Goal: Task Accomplishment & Management: Use online tool/utility

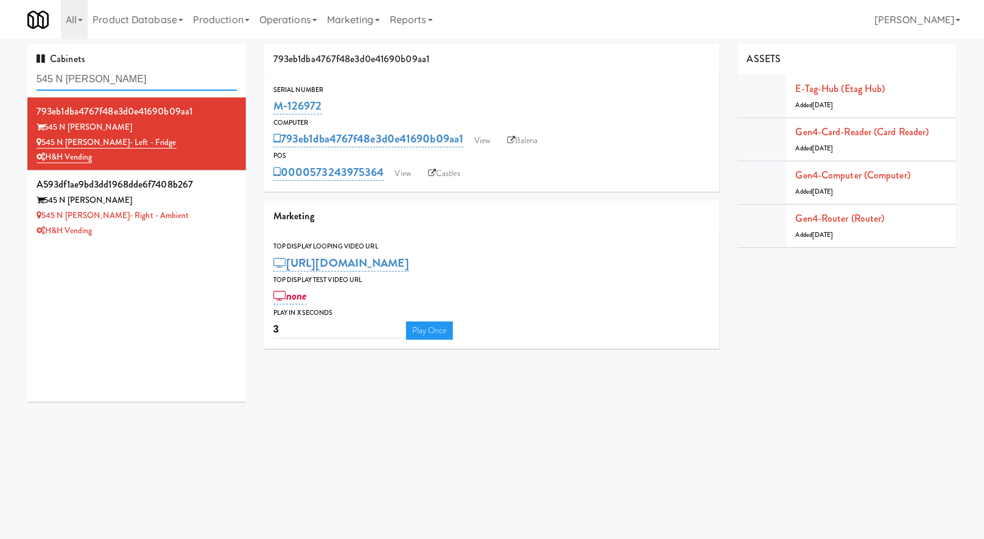
click at [121, 88] on input "545 N [PERSON_NAME]" at bounding box center [137, 79] width 200 height 23
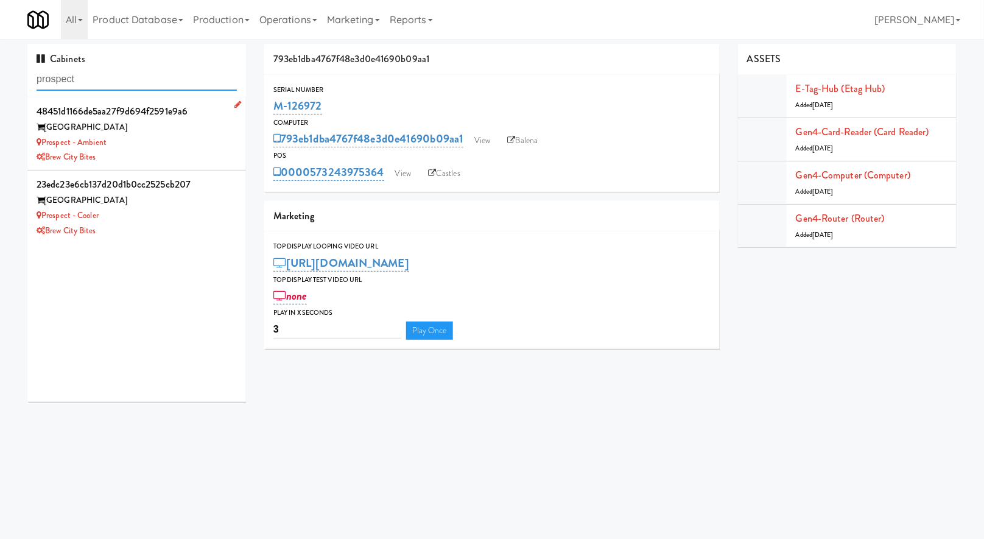
type input "prospect"
click at [177, 143] on div "Prospect - Ambient" at bounding box center [137, 142] width 200 height 15
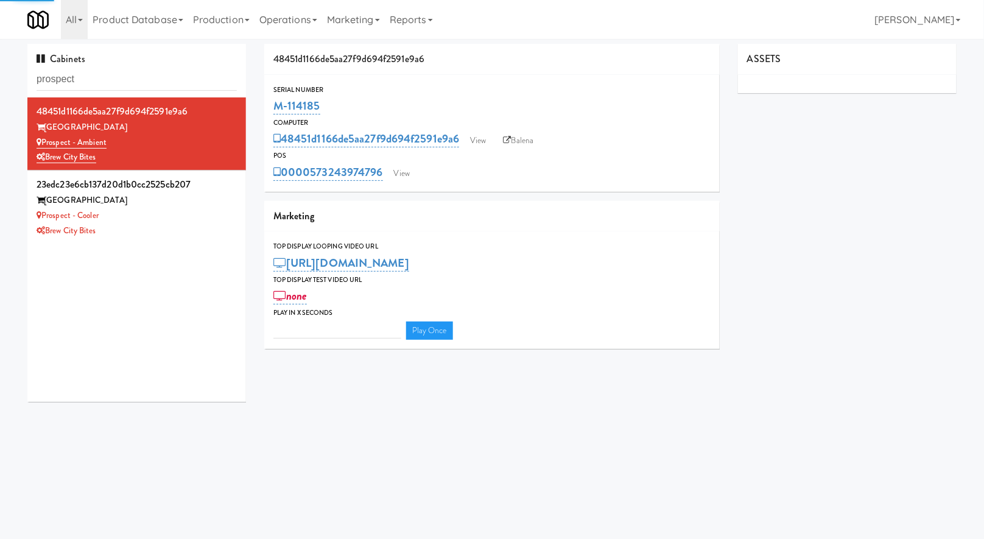
type input "3"
click at [397, 182] on link "View" at bounding box center [402, 173] width 28 height 18
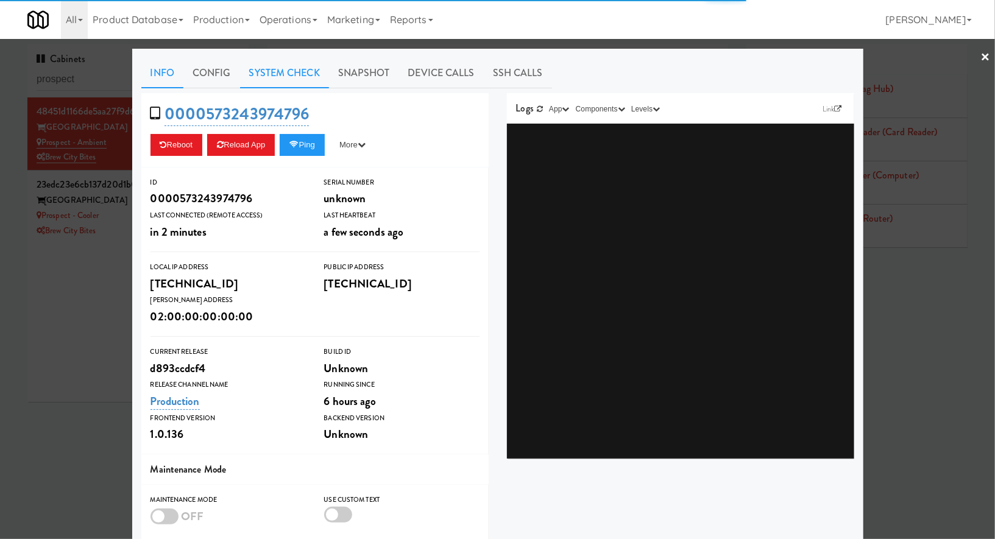
click at [303, 83] on link "System Check" at bounding box center [284, 73] width 89 height 30
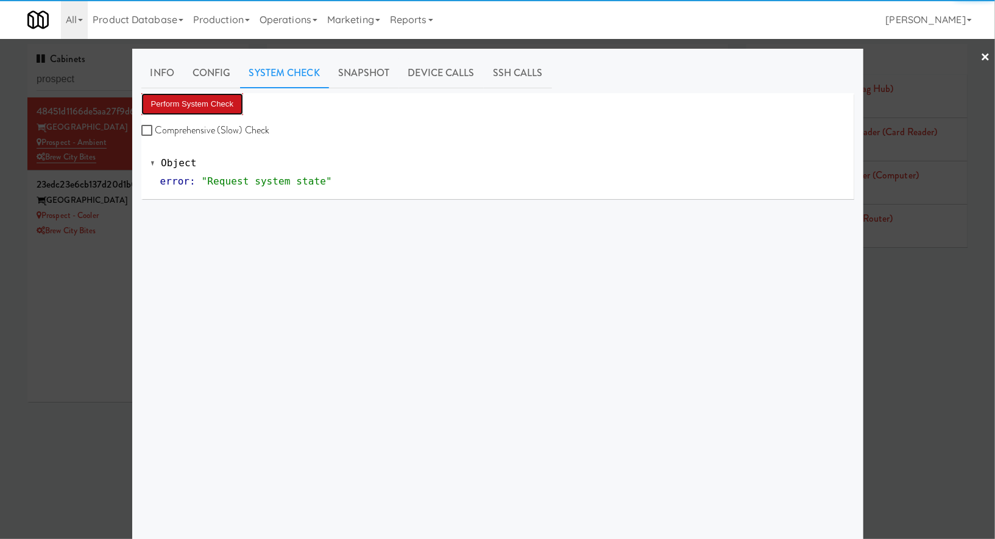
click at [219, 95] on button "Perform System Check" at bounding box center [192, 104] width 102 height 22
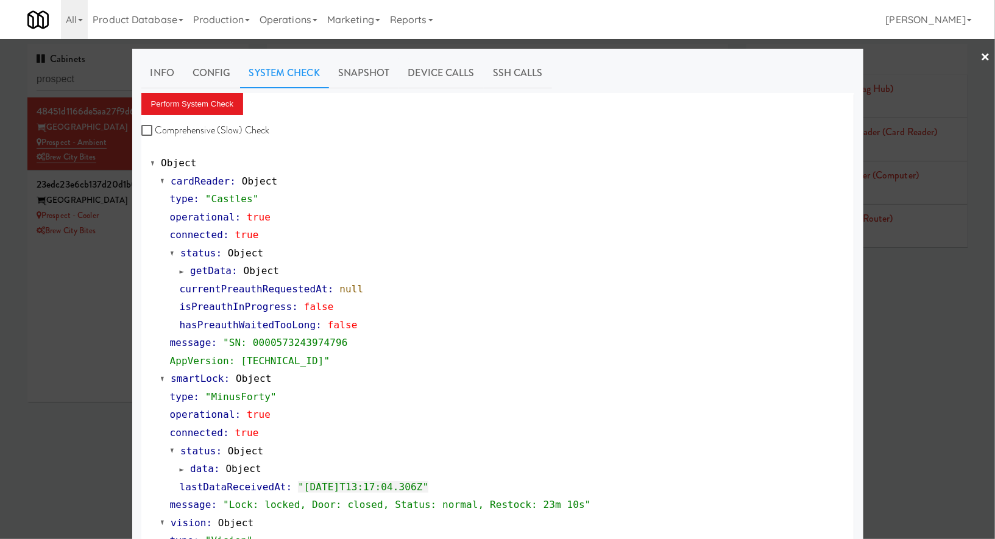
click at [22, 297] on div at bounding box center [497, 269] width 995 height 539
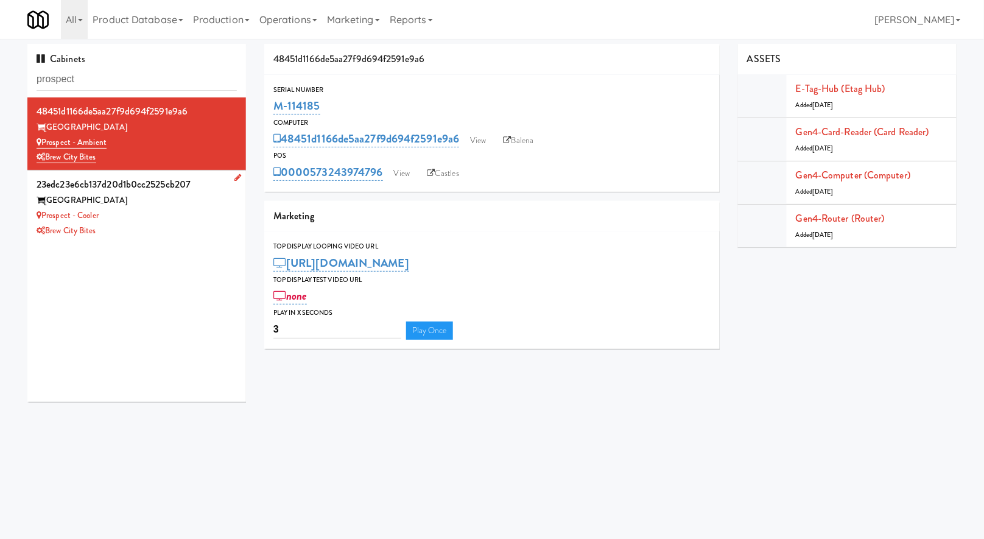
click at [163, 224] on div "Brew City Bites" at bounding box center [137, 231] width 200 height 15
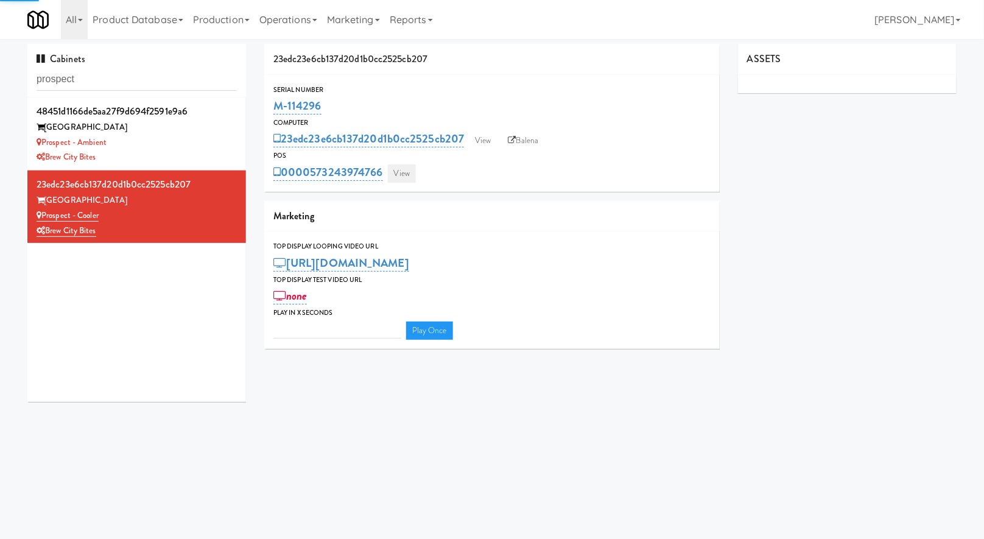
type input "3"
click at [408, 175] on link "View" at bounding box center [402, 173] width 28 height 18
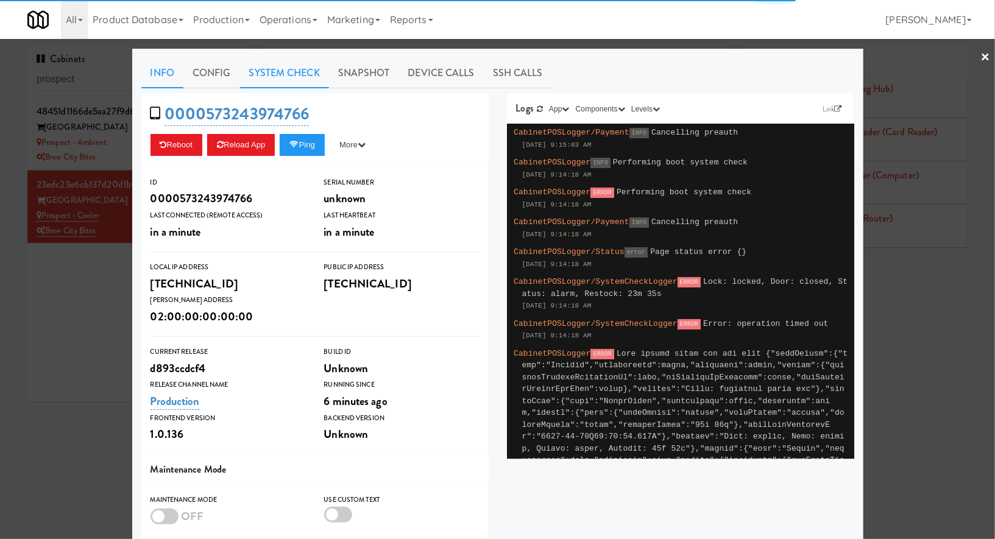
click at [293, 74] on link "System Check" at bounding box center [284, 73] width 89 height 30
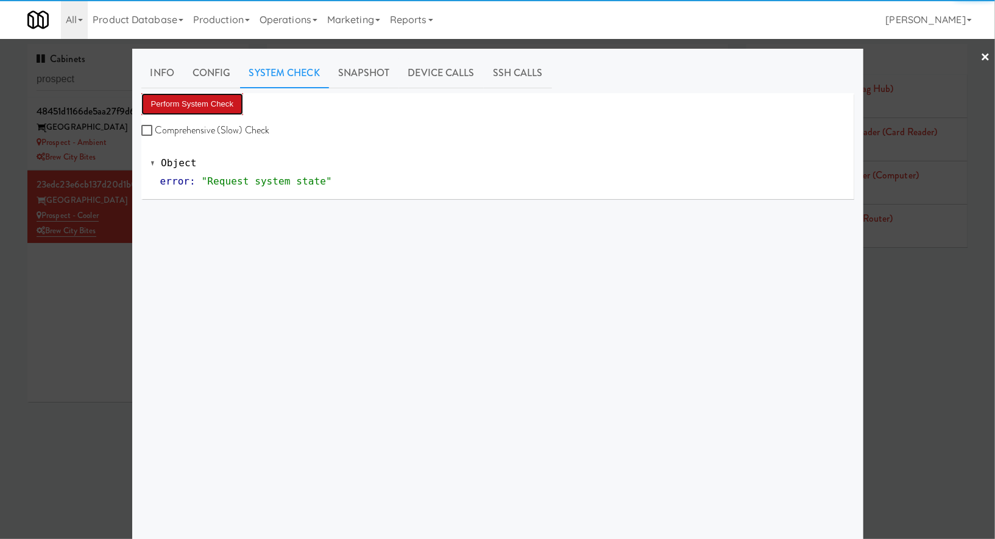
click at [228, 104] on button "Perform System Check" at bounding box center [192, 104] width 102 height 22
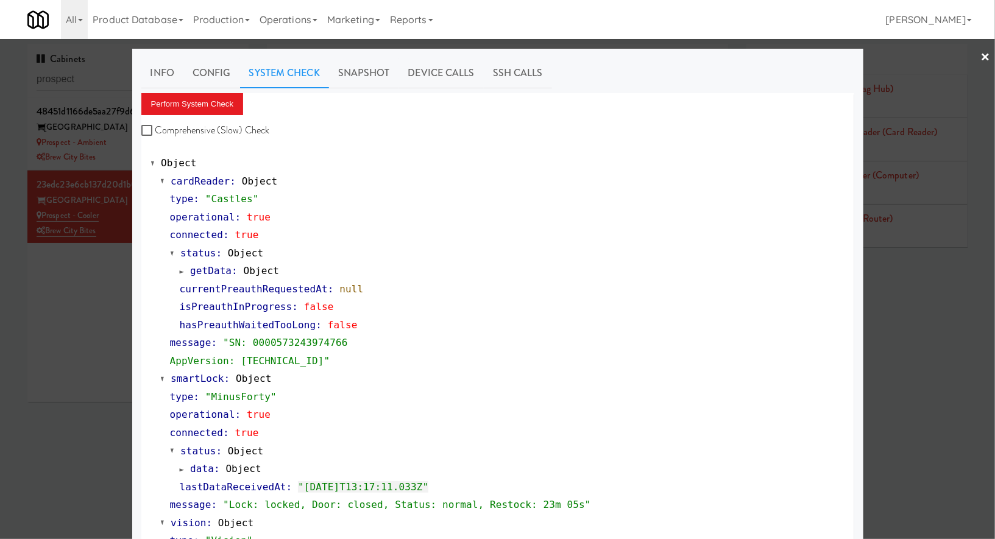
click at [7, 312] on div at bounding box center [497, 269] width 995 height 539
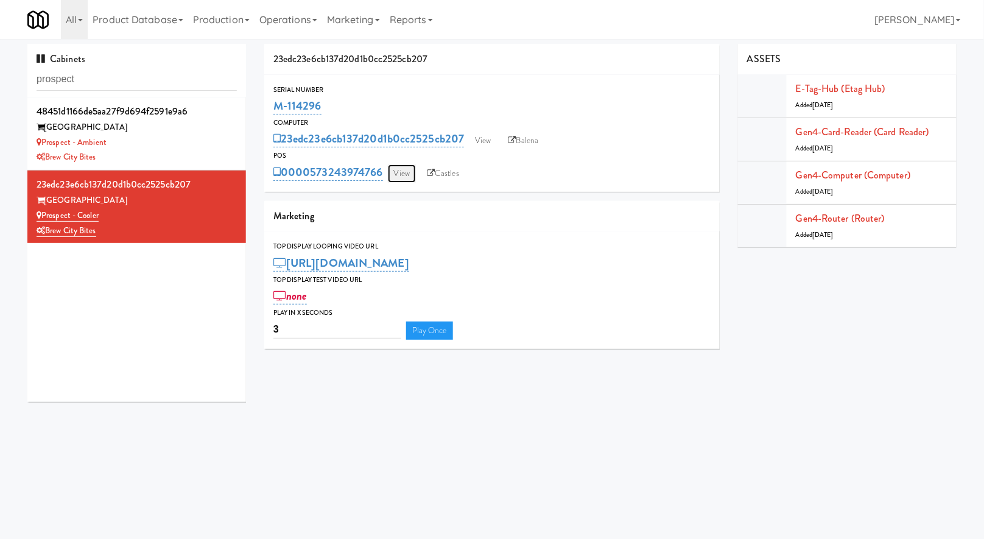
click at [393, 169] on link "View" at bounding box center [402, 173] width 28 height 18
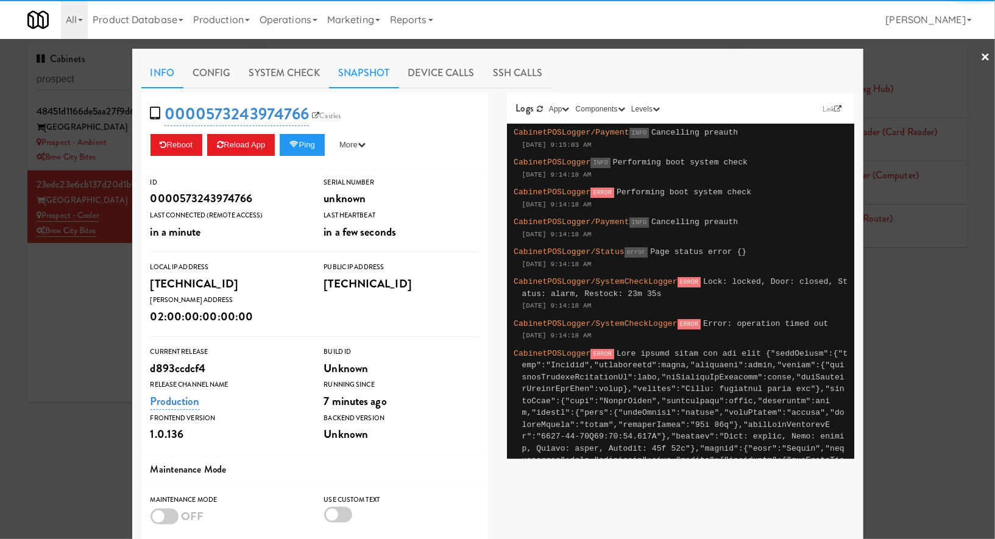
click at [370, 81] on link "Snapshot" at bounding box center [364, 73] width 70 height 30
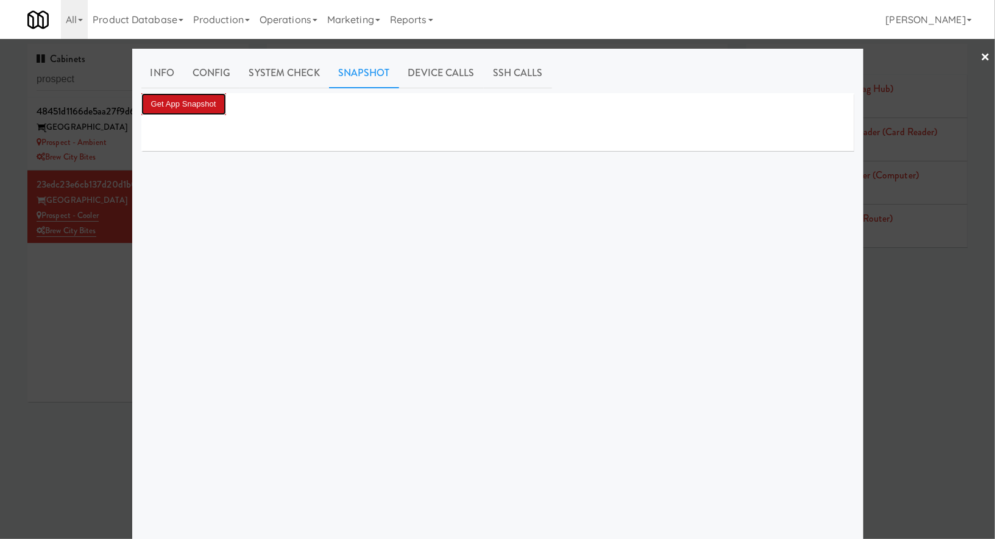
click at [205, 93] on button "Get App Snapshot" at bounding box center [183, 104] width 85 height 22
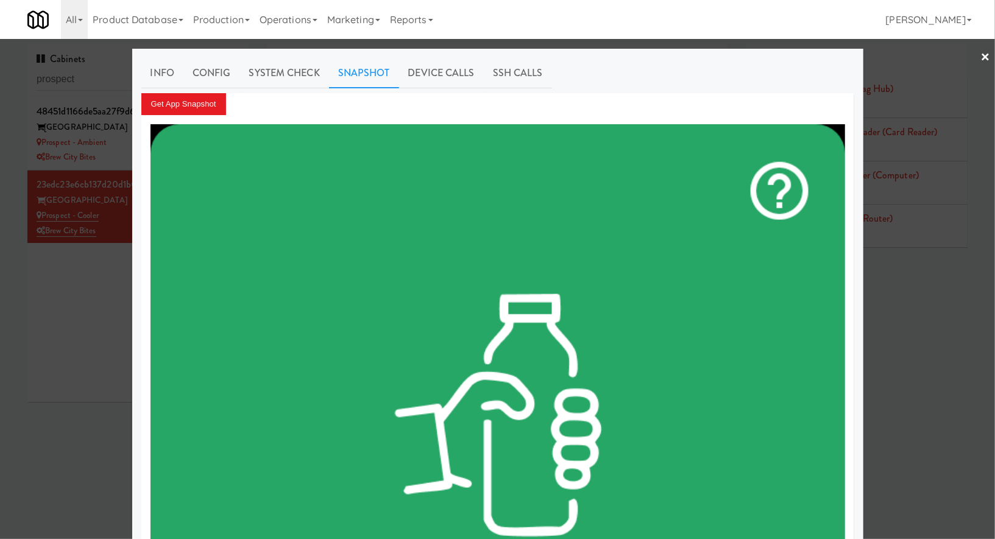
click at [99, 294] on div at bounding box center [497, 269] width 995 height 539
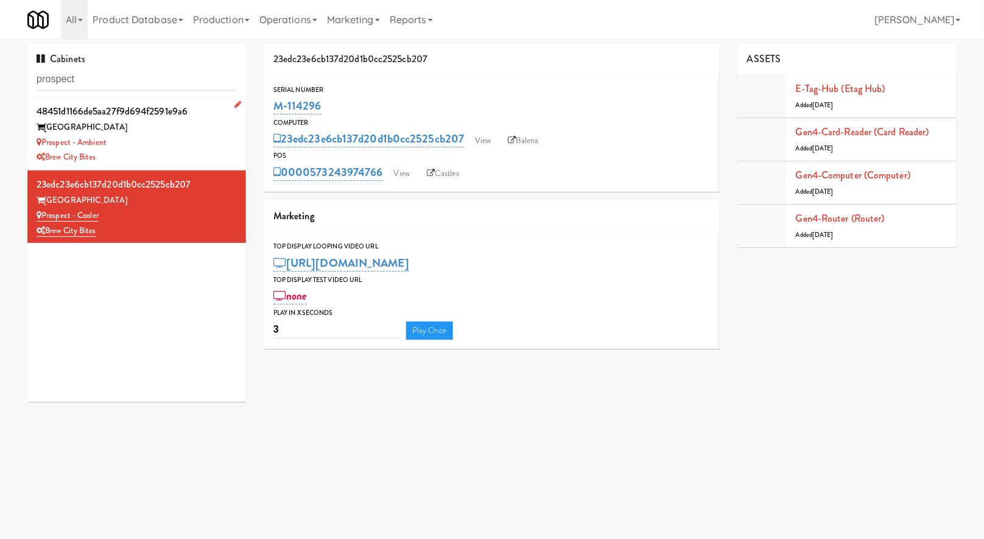
click at [185, 150] on div "Brew City Bites" at bounding box center [137, 157] width 200 height 15
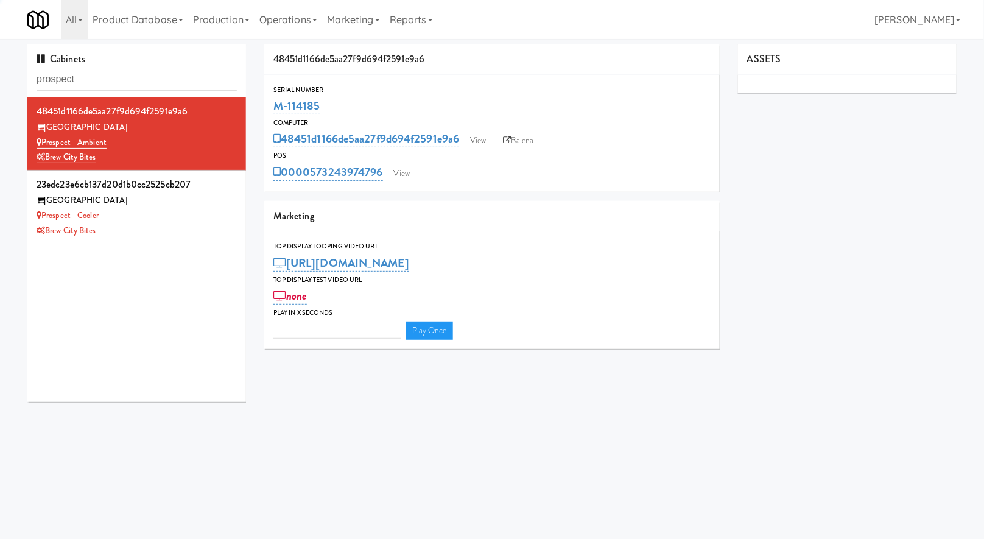
type input "3"
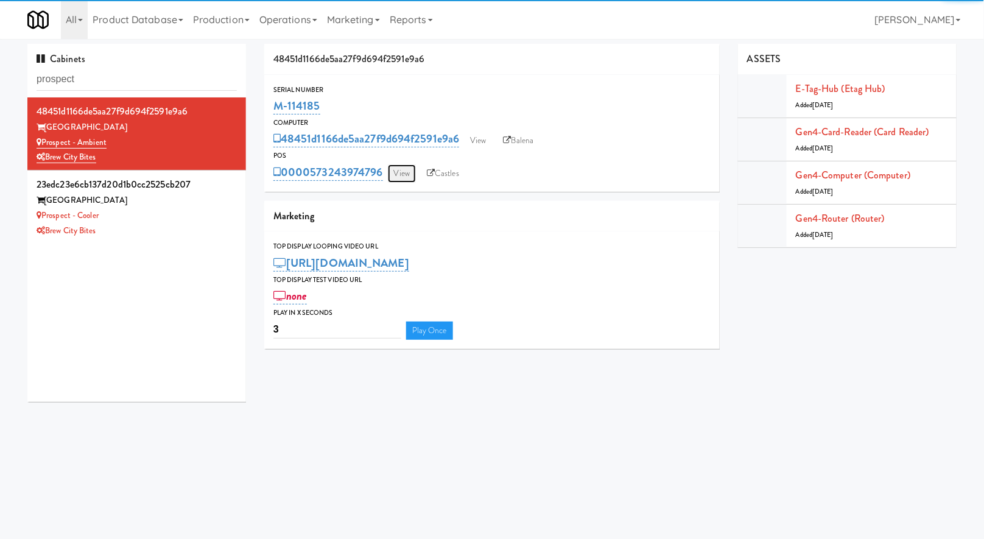
click at [400, 166] on link "View" at bounding box center [402, 173] width 28 height 18
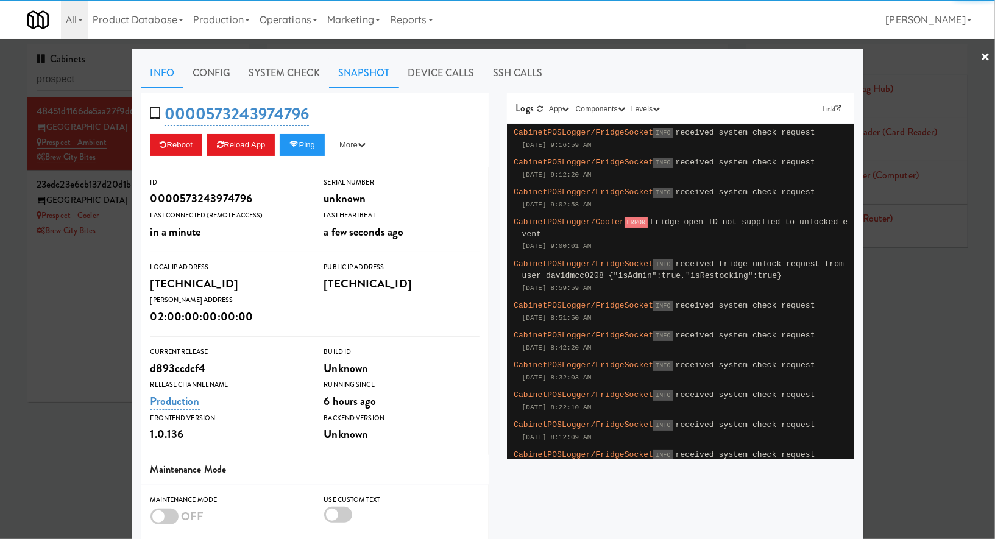
click at [356, 78] on link "Snapshot" at bounding box center [364, 73] width 70 height 30
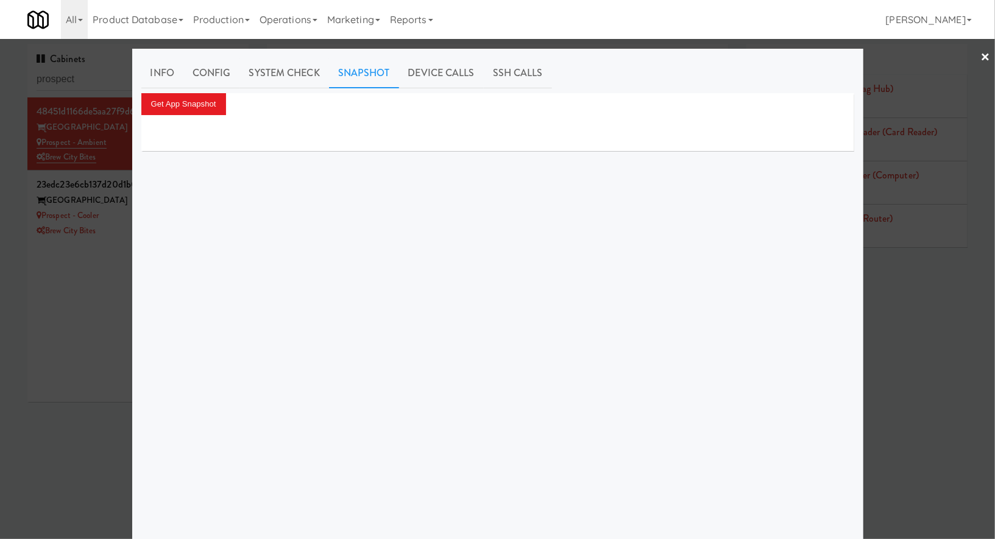
click at [185, 121] on div at bounding box center [497, 133] width 713 height 37
click at [186, 108] on button "Get App Snapshot" at bounding box center [183, 104] width 85 height 22
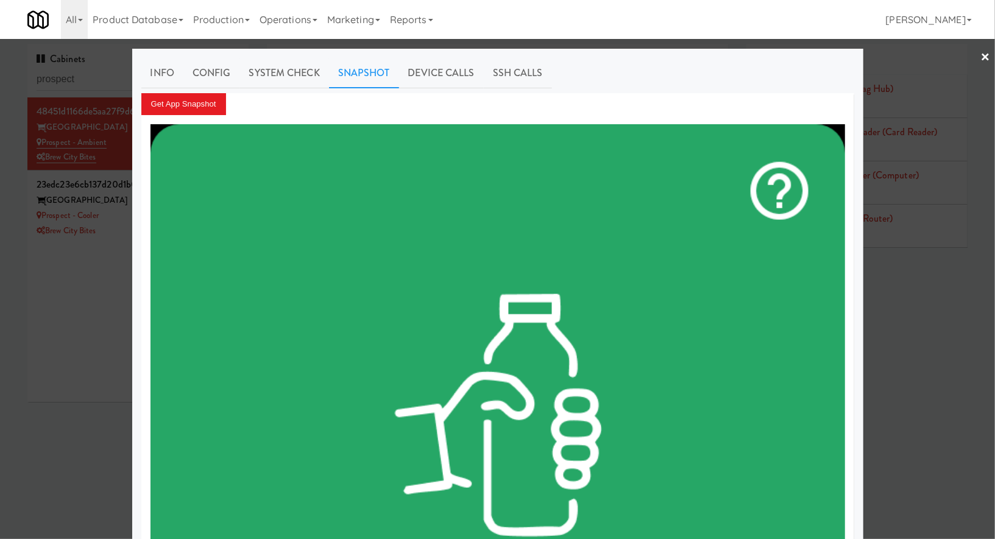
click at [71, 369] on div at bounding box center [497, 269] width 995 height 539
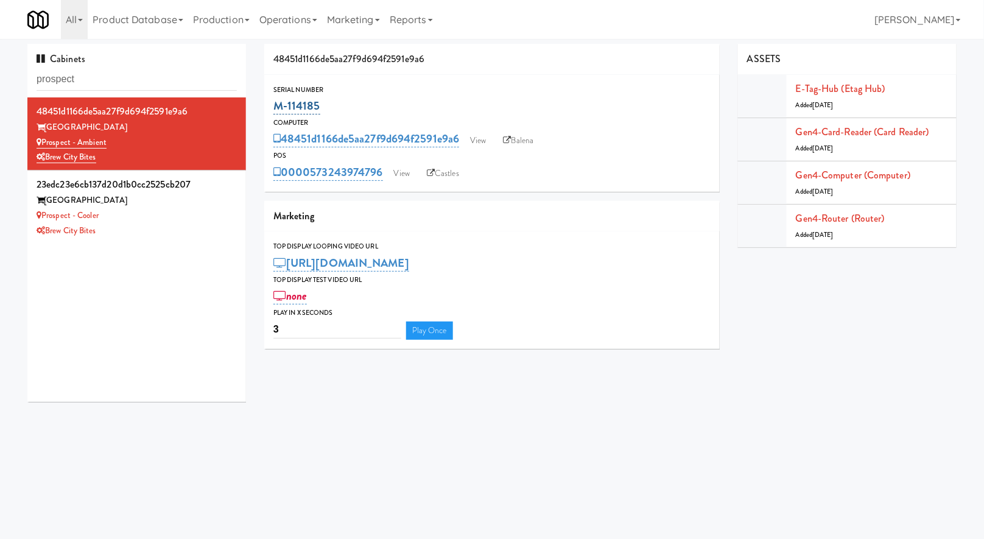
drag, startPoint x: 330, startPoint y: 115, endPoint x: 273, endPoint y: 113, distance: 56.1
click at [273, 113] on div "M-114185" at bounding box center [491, 106] width 437 height 21
copy link "M-114185"
click at [213, 233] on div "Brew City Bites" at bounding box center [137, 231] width 200 height 15
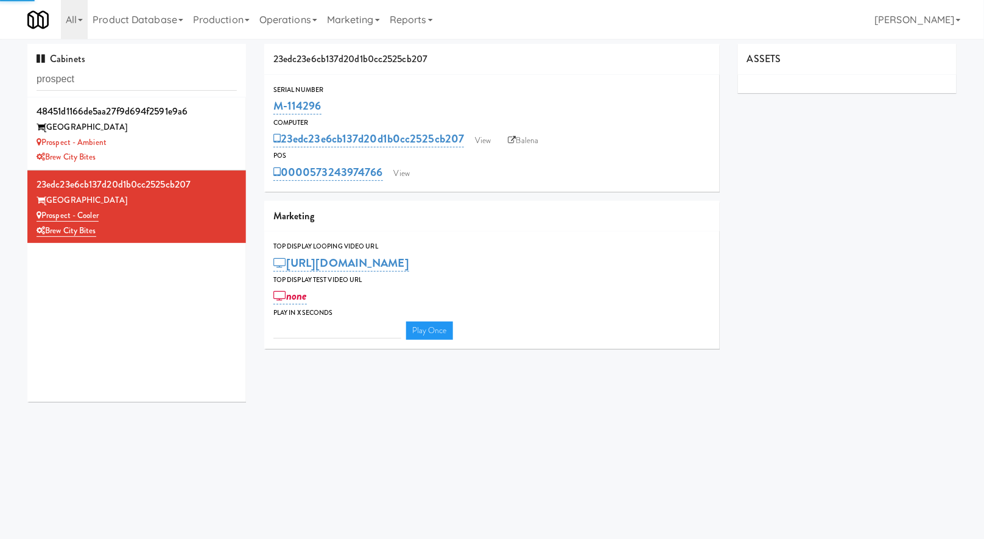
type input "3"
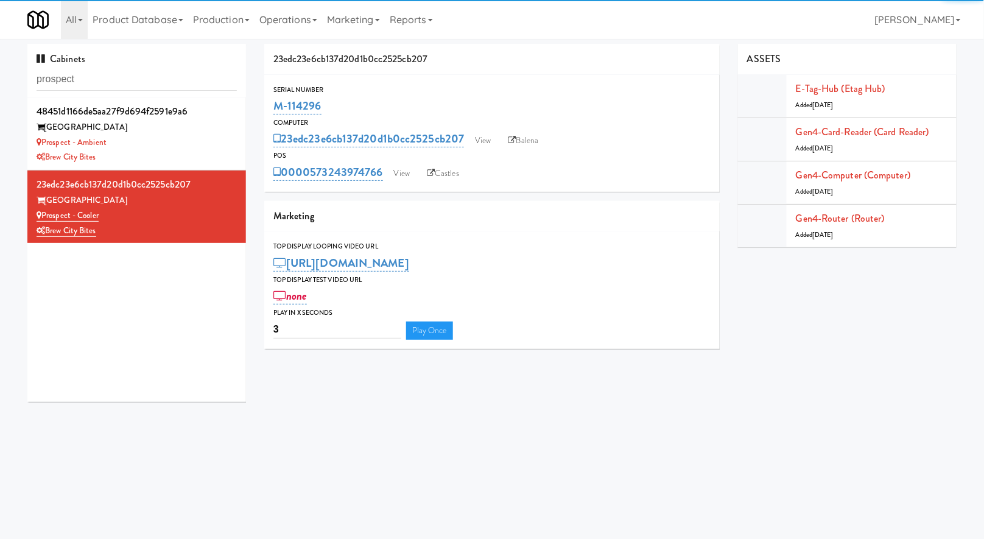
drag, startPoint x: 330, startPoint y: 111, endPoint x: 273, endPoint y: 115, distance: 56.2
click at [273, 115] on div "M-114296" at bounding box center [491, 106] width 437 height 21
copy link "M-114296"
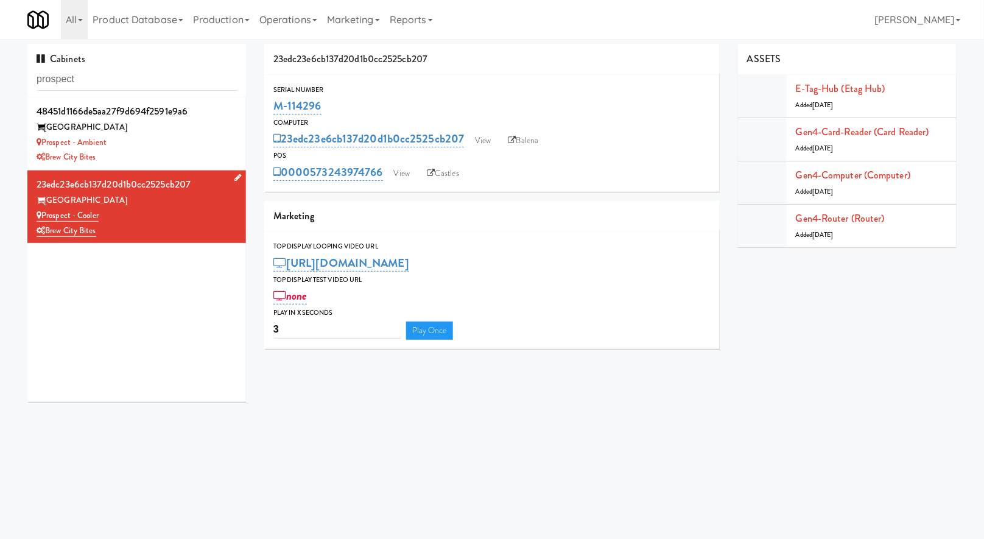
click at [106, 199] on div "[GEOGRAPHIC_DATA]" at bounding box center [137, 200] width 200 height 15
drag, startPoint x: 106, startPoint y: 217, endPoint x: 43, endPoint y: 217, distance: 63.3
click at [43, 217] on div "Prospect - Cooler" at bounding box center [137, 215] width 200 height 15
copy link "Prospect - Cooler"
drag, startPoint x: 330, startPoint y: 104, endPoint x: 278, endPoint y: 104, distance: 51.2
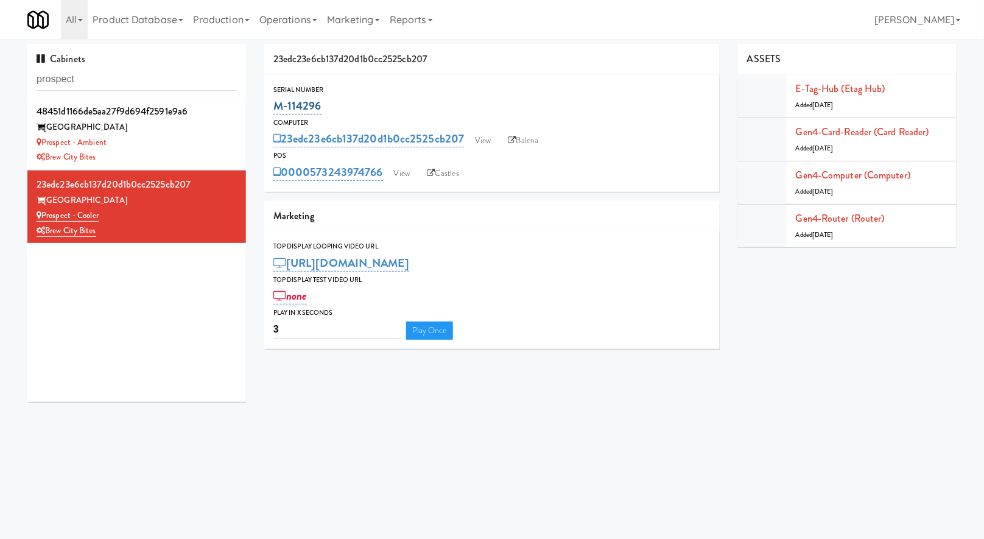
click at [278, 104] on div "M-114296" at bounding box center [491, 106] width 437 height 21
copy link "M-114296"
